Goal: Task Accomplishment & Management: Manage account settings

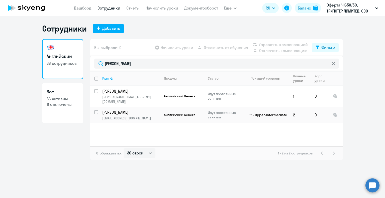
select select "30"
click at [96, 65] on input "[PERSON_NAME]" at bounding box center [216, 64] width 245 height 10
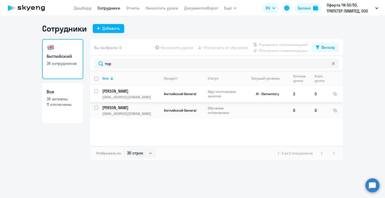
type input "тор"
click at [127, 93] on p "[PERSON_NAME]" at bounding box center [130, 91] width 57 height 6
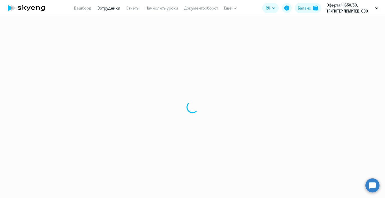
select select "english"
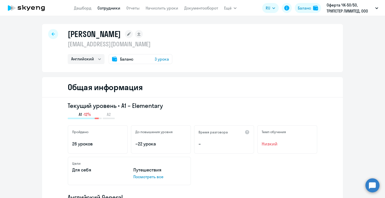
click at [52, 36] on icon at bounding box center [53, 34] width 3 height 4
select select "30"
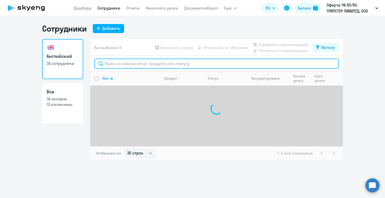
click at [110, 63] on input "text" at bounding box center [216, 64] width 245 height 10
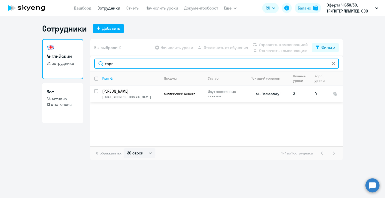
type input "торг"
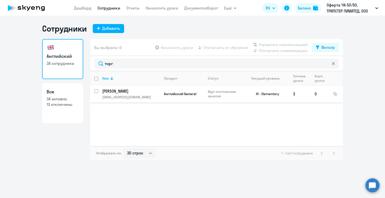
click at [96, 92] on input "select row 40995789" at bounding box center [99, 94] width 10 height 10
checkbox input "true"
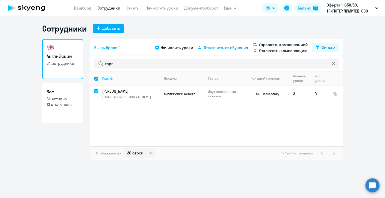
click at [221, 49] on span "Отключить от обучения" at bounding box center [226, 48] width 44 height 6
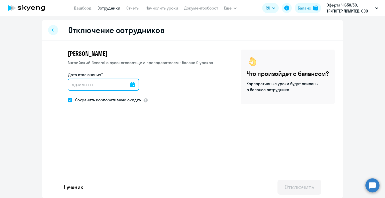
click at [92, 83] on input "Дата отключения*" at bounding box center [103, 85] width 71 height 12
click at [130, 85] on icon at bounding box center [132, 84] width 5 height 5
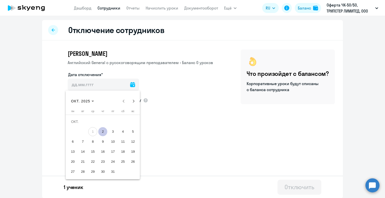
click at [124, 132] on span "4" at bounding box center [122, 131] width 9 height 9
type input "[DATE]"
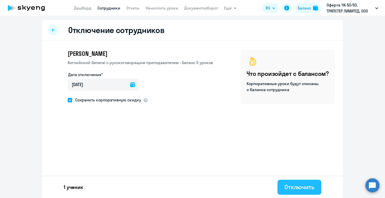
click at [298, 189] on div "Отключить" at bounding box center [300, 187] width 30 height 8
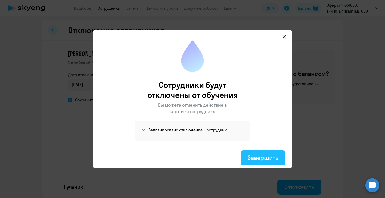
click at [258, 159] on div "Завершить" at bounding box center [263, 158] width 31 height 8
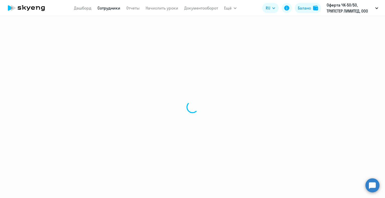
select select "30"
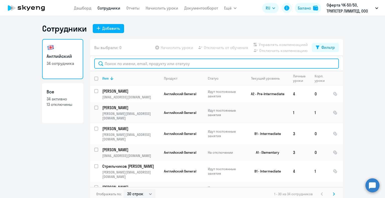
drag, startPoint x: 115, startPoint y: 65, endPoint x: 118, endPoint y: 65, distance: 2.8
click at [117, 65] on input "text" at bounding box center [216, 64] width 245 height 10
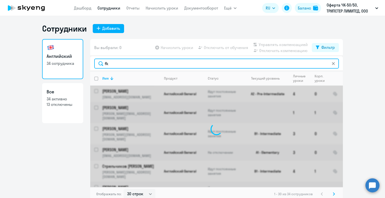
type input "f"
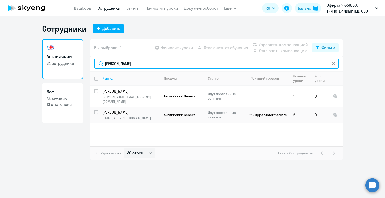
type input "[PERSON_NAME]"
